Goal: Information Seeking & Learning: Learn about a topic

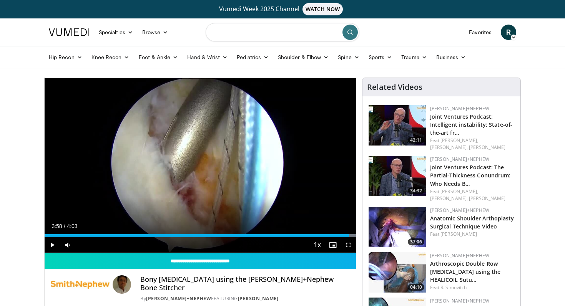
click at [250, 40] on input "Search topics, interventions" at bounding box center [283, 32] width 154 height 18
type input "******"
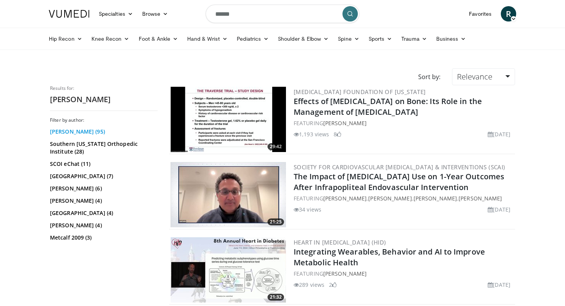
click at [82, 131] on link "Stephen Snyder (95)" at bounding box center [103, 132] width 106 height 8
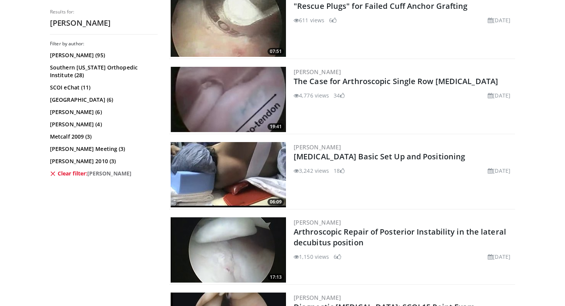
scroll to position [1000, 0]
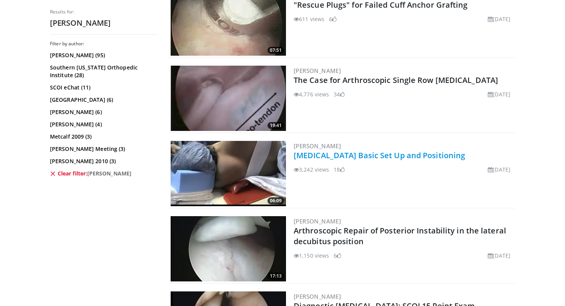
click at [461, 156] on link "[MEDICAL_DATA] Basic Set Up and Positioning" at bounding box center [379, 155] width 171 height 10
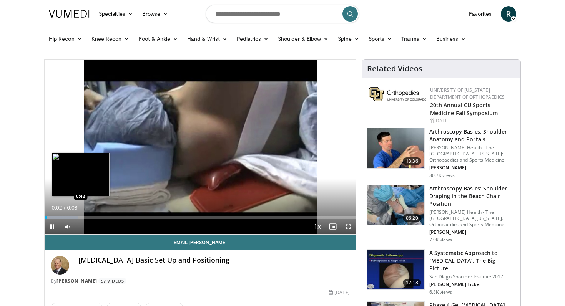
click at [81, 216] on div "Progress Bar" at bounding box center [81, 217] width 1 height 3
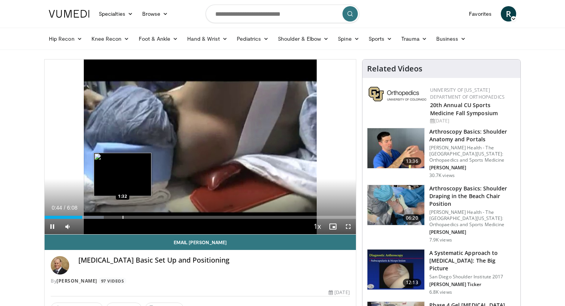
click at [123, 216] on div "Progress Bar" at bounding box center [123, 217] width 1 height 3
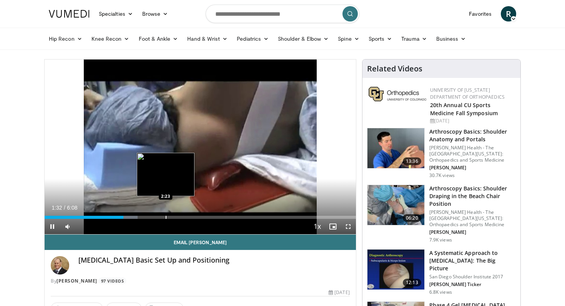
click at [166, 215] on div "Loaded : 29.91% 1:33 2:23" at bounding box center [200, 215] width 311 height 7
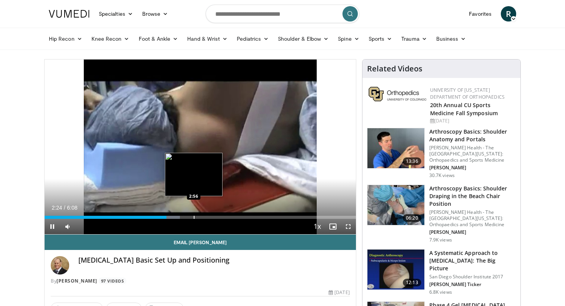
click at [194, 216] on div "Progress Bar" at bounding box center [194, 217] width 1 height 3
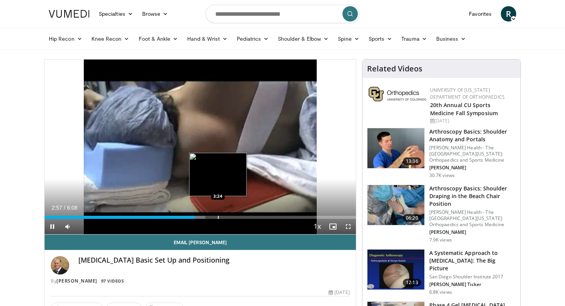
click at [218, 217] on div "Progress Bar" at bounding box center [218, 217] width 1 height 3
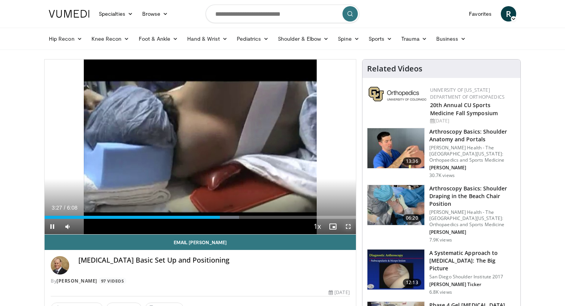
click at [348, 225] on span "Video Player" at bounding box center [347, 226] width 15 height 15
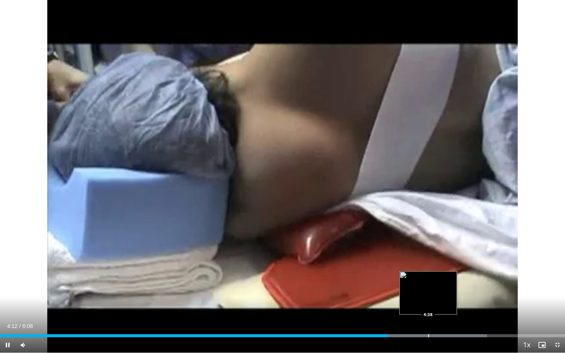
click at [428, 306] on div "Progress Bar" at bounding box center [428, 335] width 1 height 3
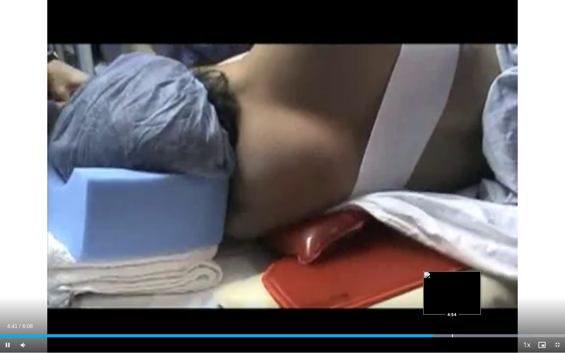
click at [452, 306] on div "Progress Bar" at bounding box center [452, 335] width 1 height 3
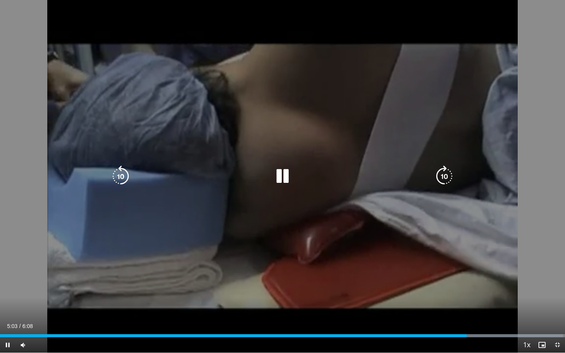
click at [446, 169] on icon "Video Player" at bounding box center [444, 177] width 22 height 22
click at [445, 174] on icon "Video Player" at bounding box center [444, 177] width 22 height 22
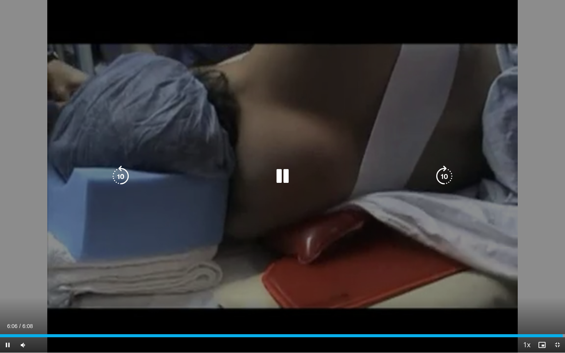
click at [357, 157] on div "10 seconds Tap to unmute" at bounding box center [282, 176] width 565 height 353
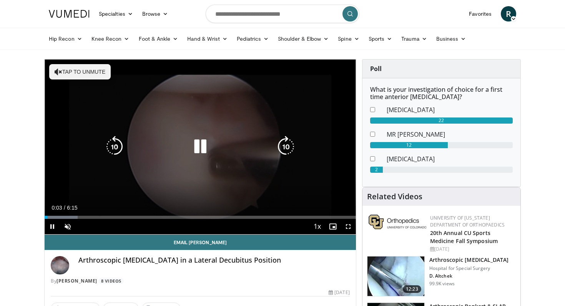
click at [65, 74] on button "Tap to unmute" at bounding box center [79, 71] width 61 height 15
click at [287, 149] on icon "Video Player" at bounding box center [286, 147] width 22 height 22
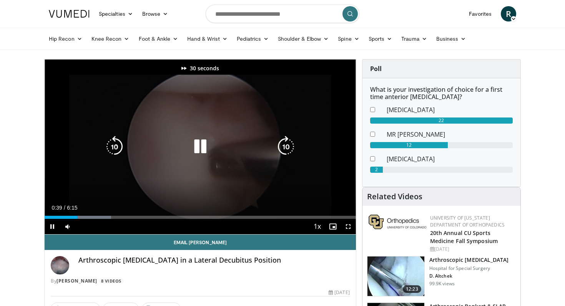
click at [287, 149] on icon "Video Player" at bounding box center [286, 147] width 22 height 22
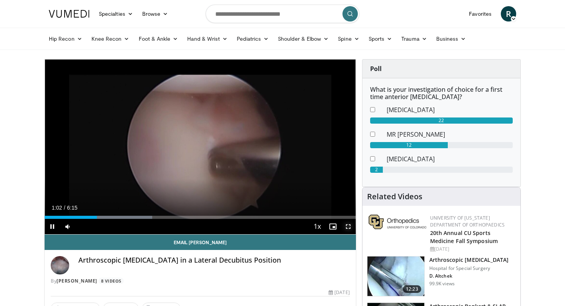
click at [348, 226] on span "Video Player" at bounding box center [347, 226] width 15 height 15
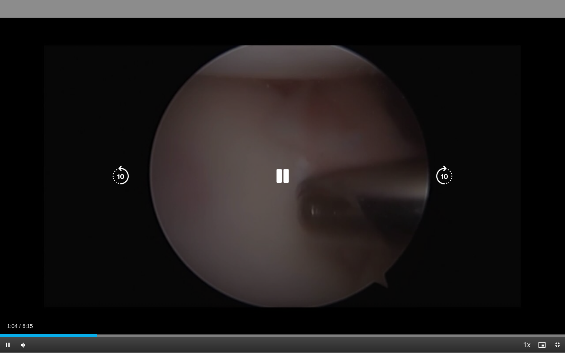
click at [442, 179] on icon "Video Player" at bounding box center [444, 177] width 22 height 22
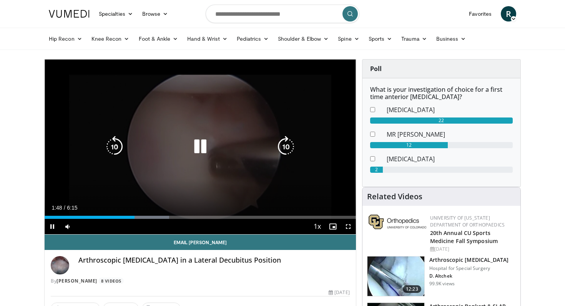
click at [203, 146] on icon "Video Player" at bounding box center [200, 147] width 22 height 22
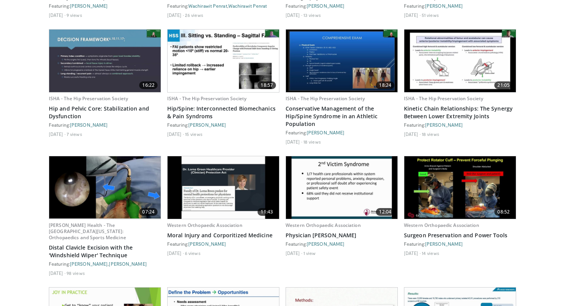
scroll to position [665, 0]
